Goal: Understand process/instructions

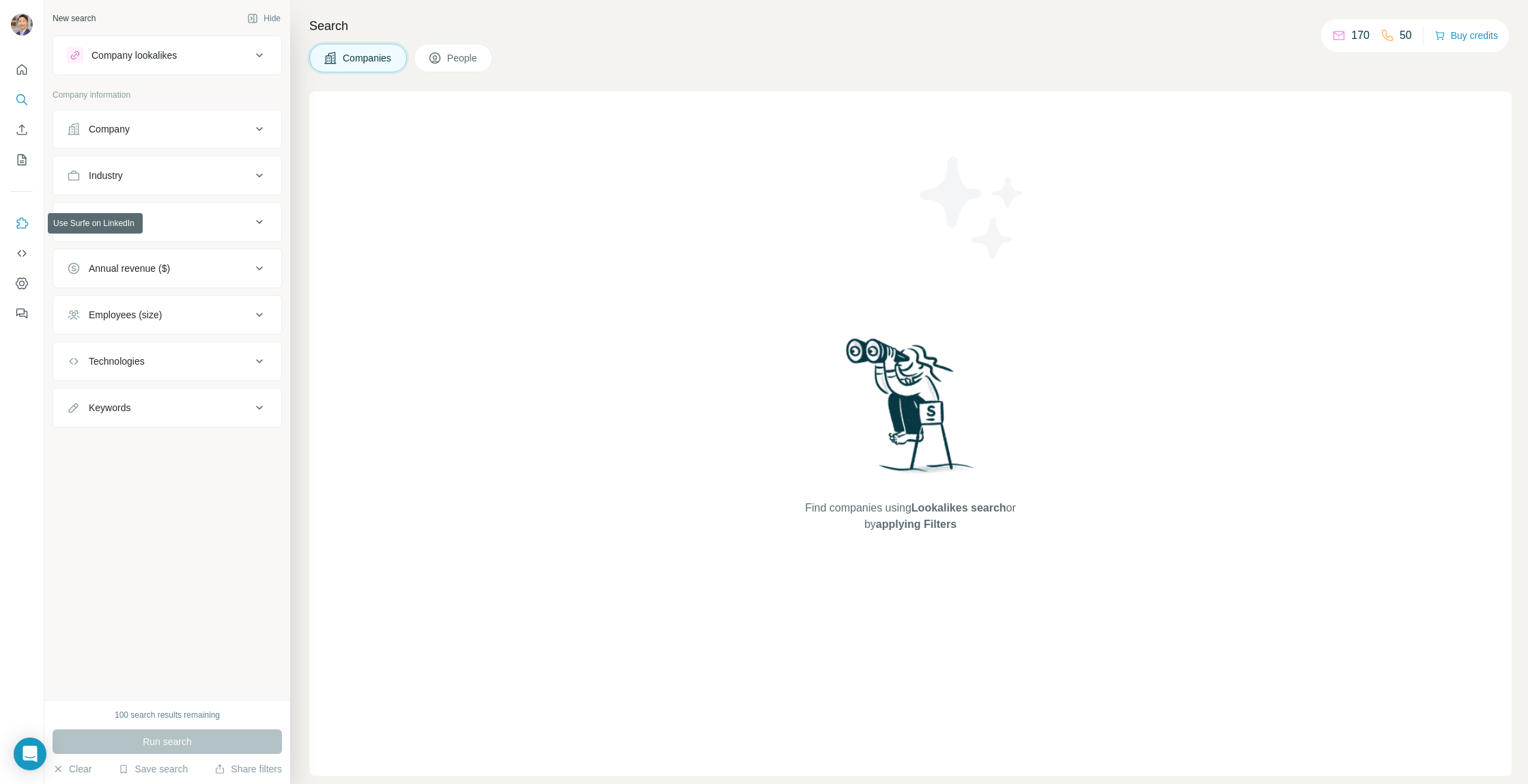
click at [27, 223] on icon "Use Surfe on LinkedIn" at bounding box center [22, 222] width 12 height 11
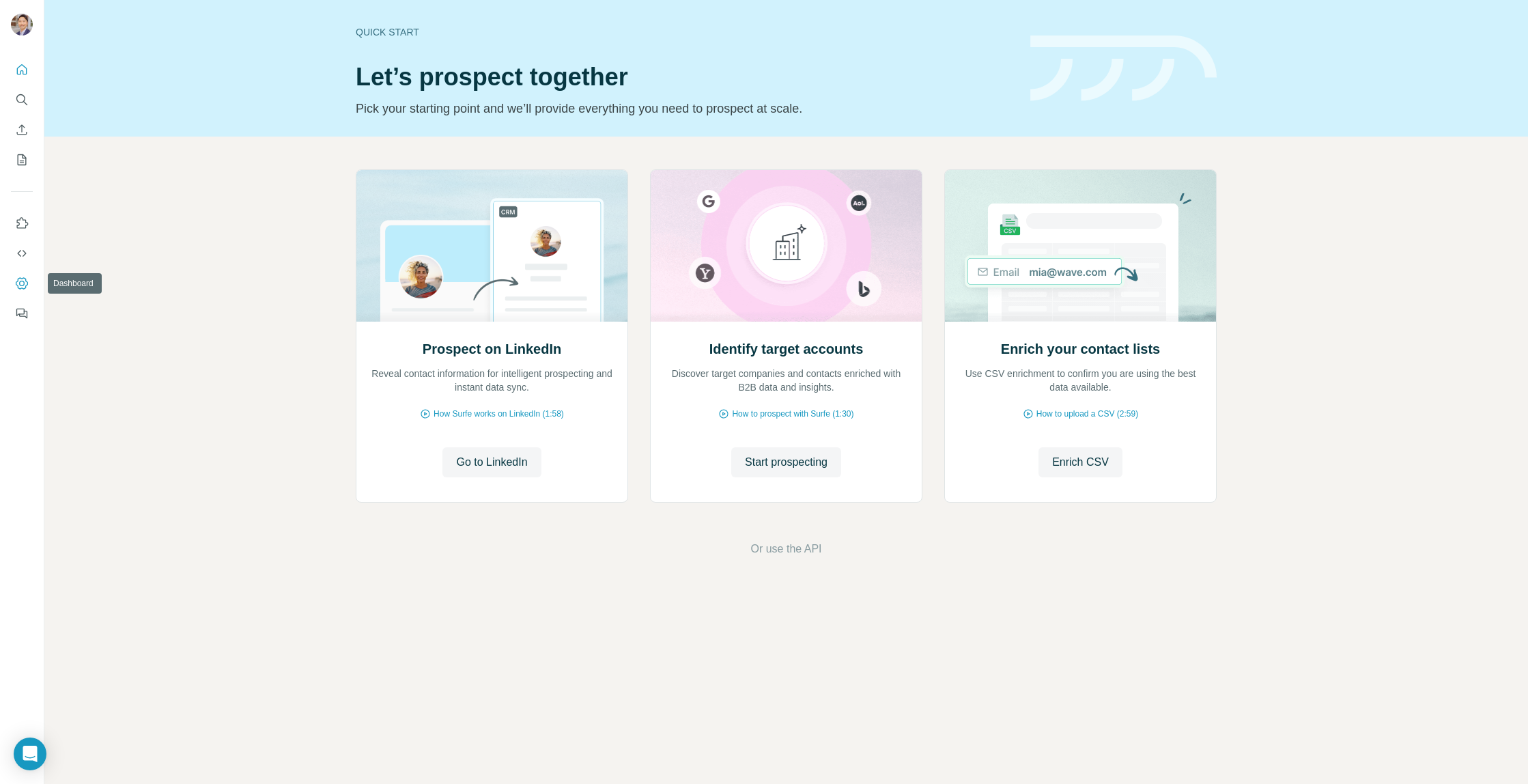
click at [17, 282] on icon "Dashboard" at bounding box center [22, 283] width 14 height 14
click at [22, 223] on icon "Use Surfe on LinkedIn" at bounding box center [22, 223] width 14 height 14
click at [23, 70] on icon "Quick start" at bounding box center [22, 69] width 14 height 14
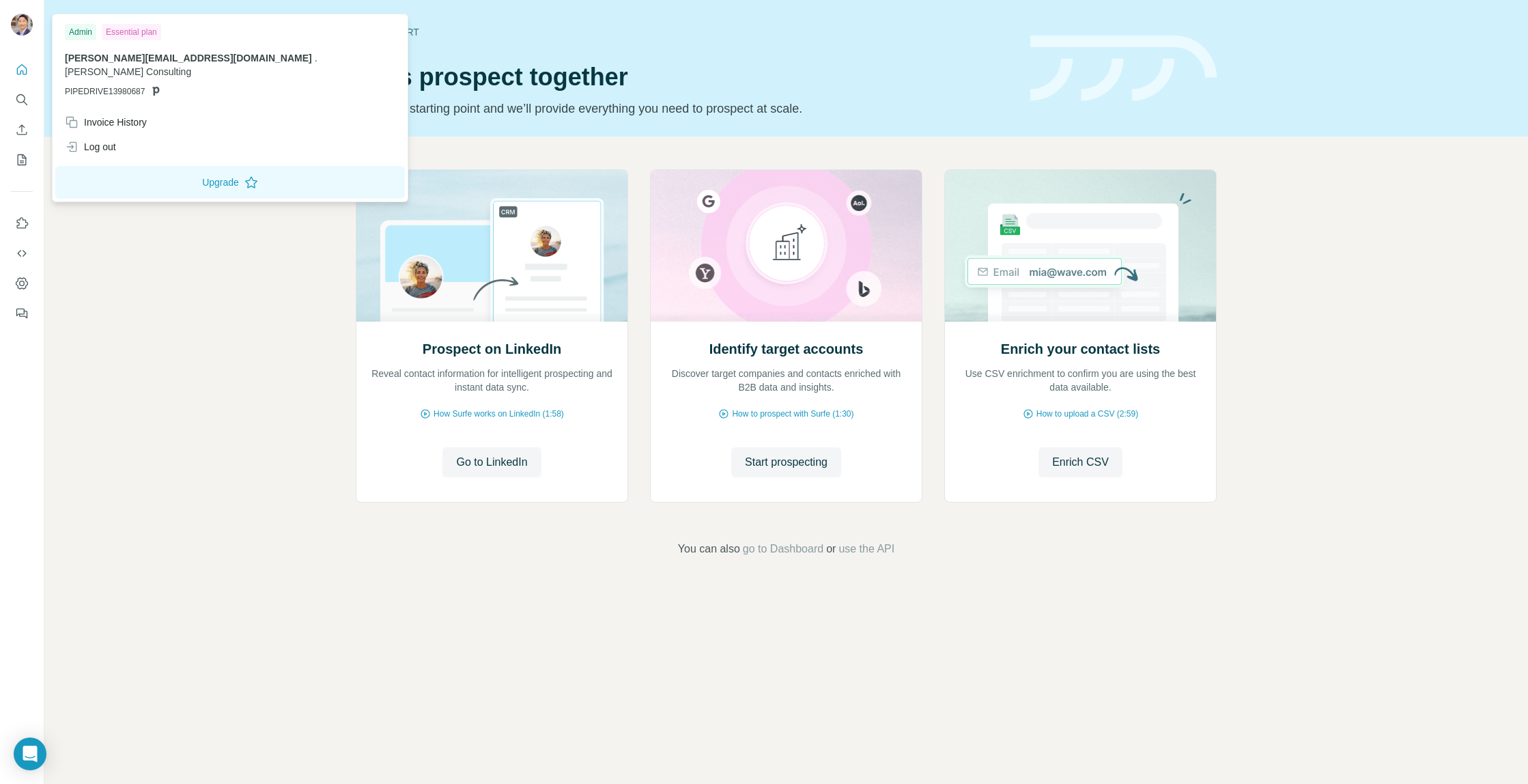
click at [15, 31] on img at bounding box center [22, 25] width 22 height 22
click at [23, 155] on icon "My lists" at bounding box center [22, 160] width 9 height 11
